Goal: Use online tool/utility: Utilize a website feature to perform a specific function

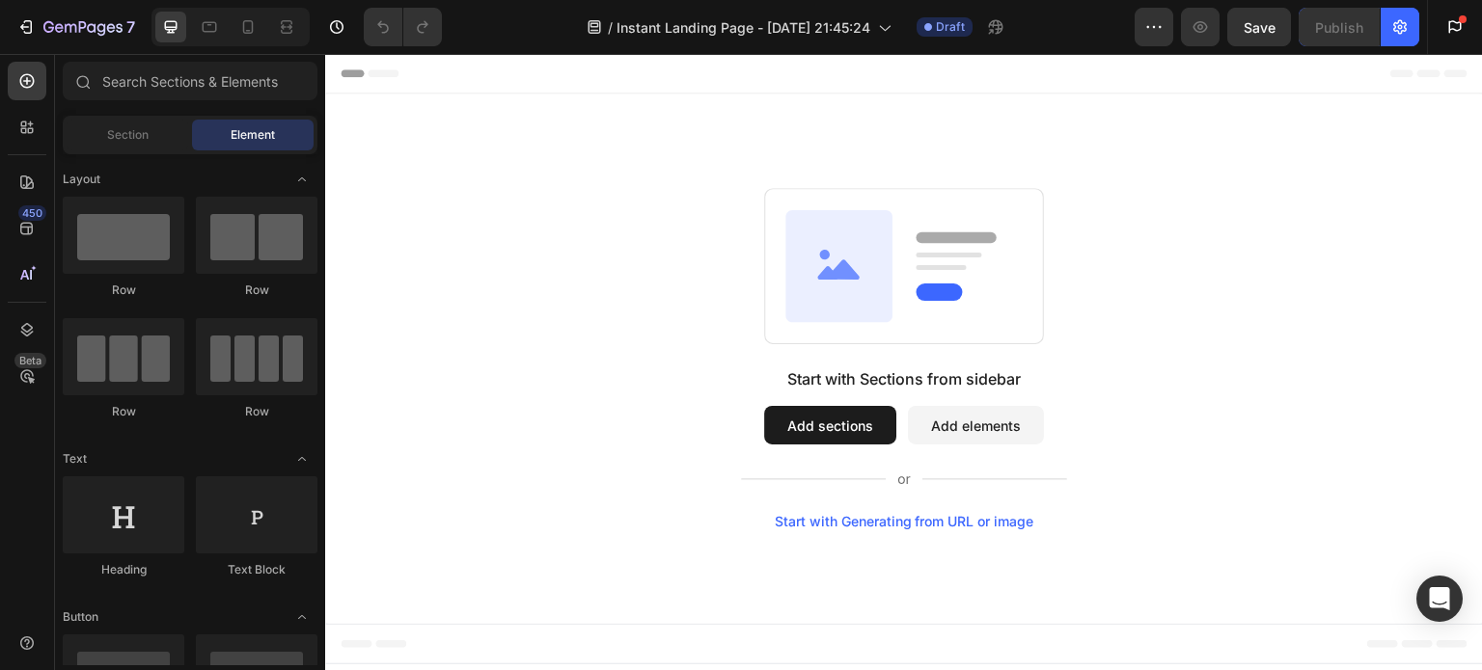
click at [942, 520] on div "Start with Generating from URL or image" at bounding box center [904, 521] width 259 height 15
click at [932, 517] on div "Start with Generating from URL or image" at bounding box center [904, 521] width 259 height 15
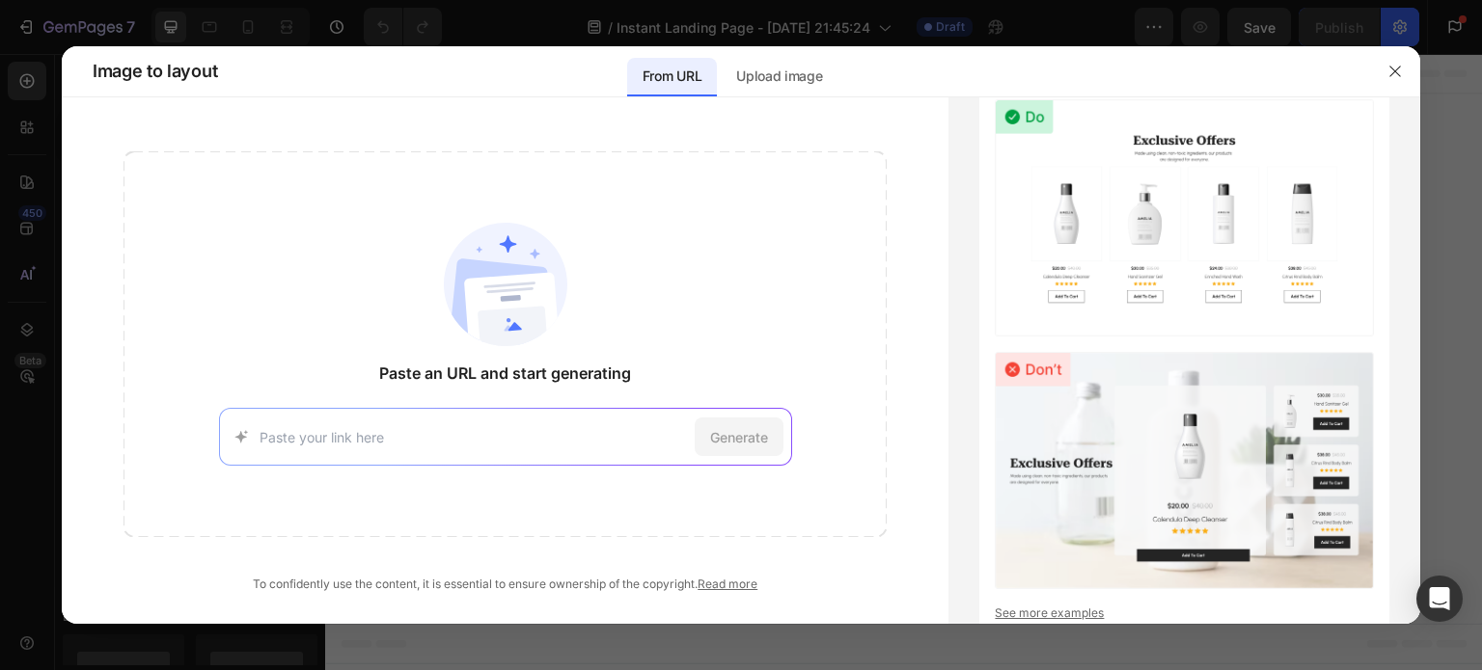
click at [355, 427] on input at bounding box center [472, 437] width 427 height 20
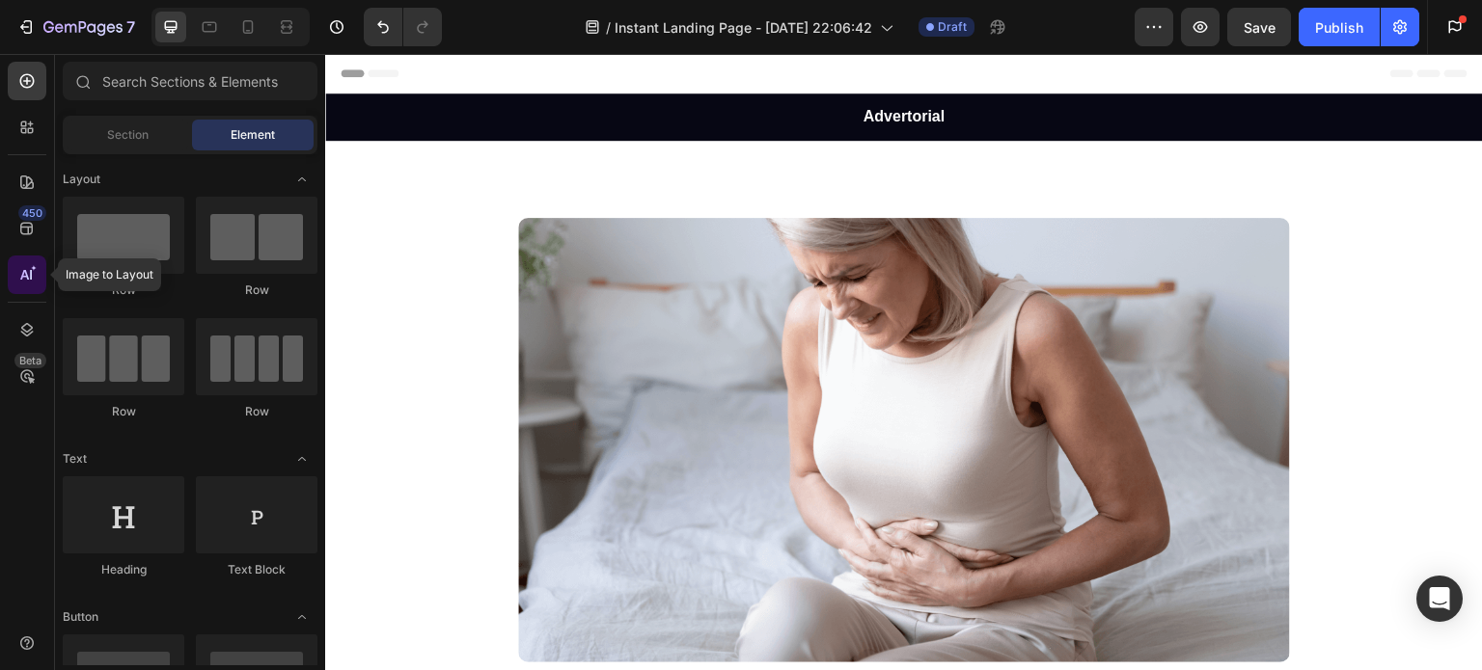
click at [23, 272] on icon at bounding box center [24, 275] width 9 height 10
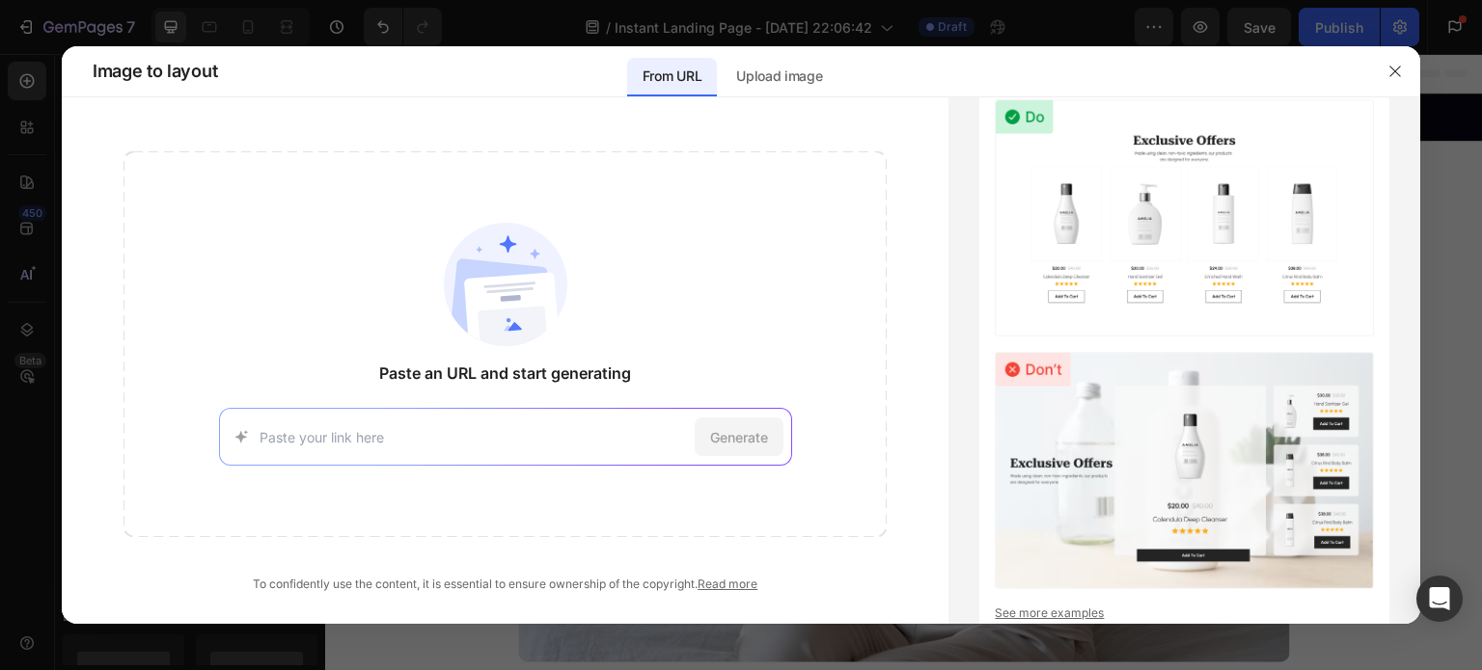
click at [432, 435] on input at bounding box center [472, 437] width 427 height 20
